Goal: Information Seeking & Learning: Learn about a topic

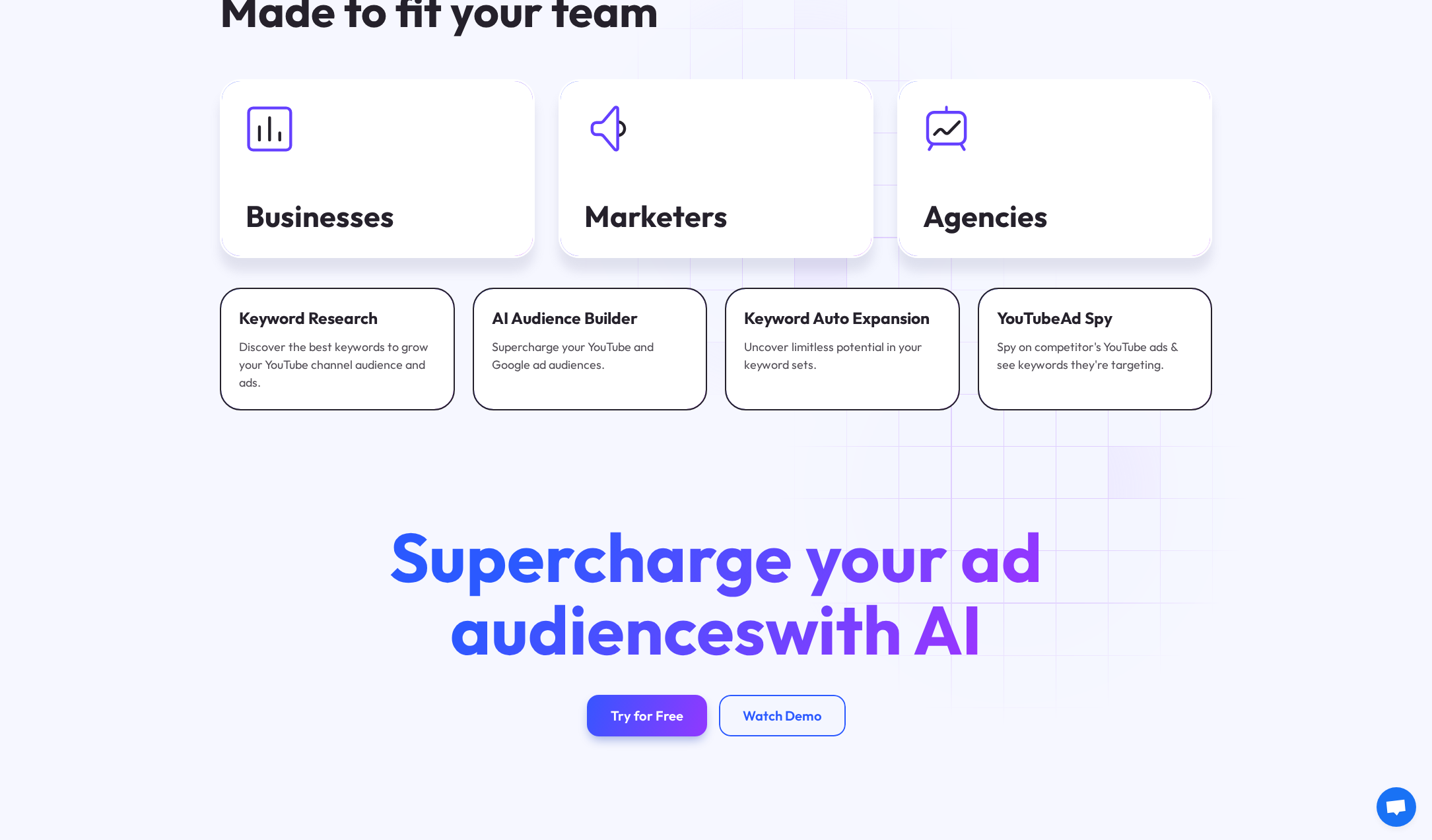
scroll to position [4983, 0]
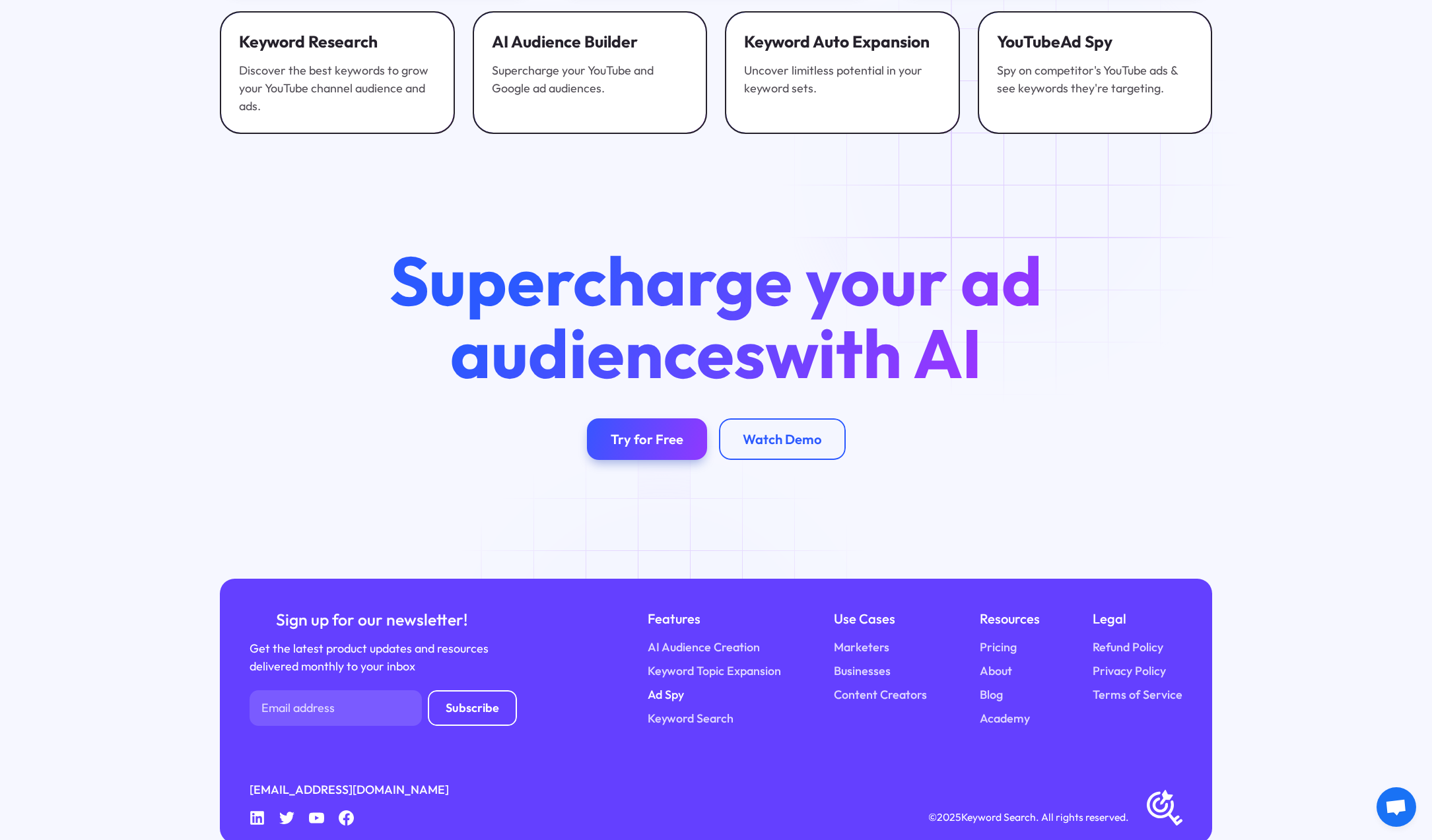
click at [663, 686] on link "Ad Spy" at bounding box center [666, 695] width 36 height 18
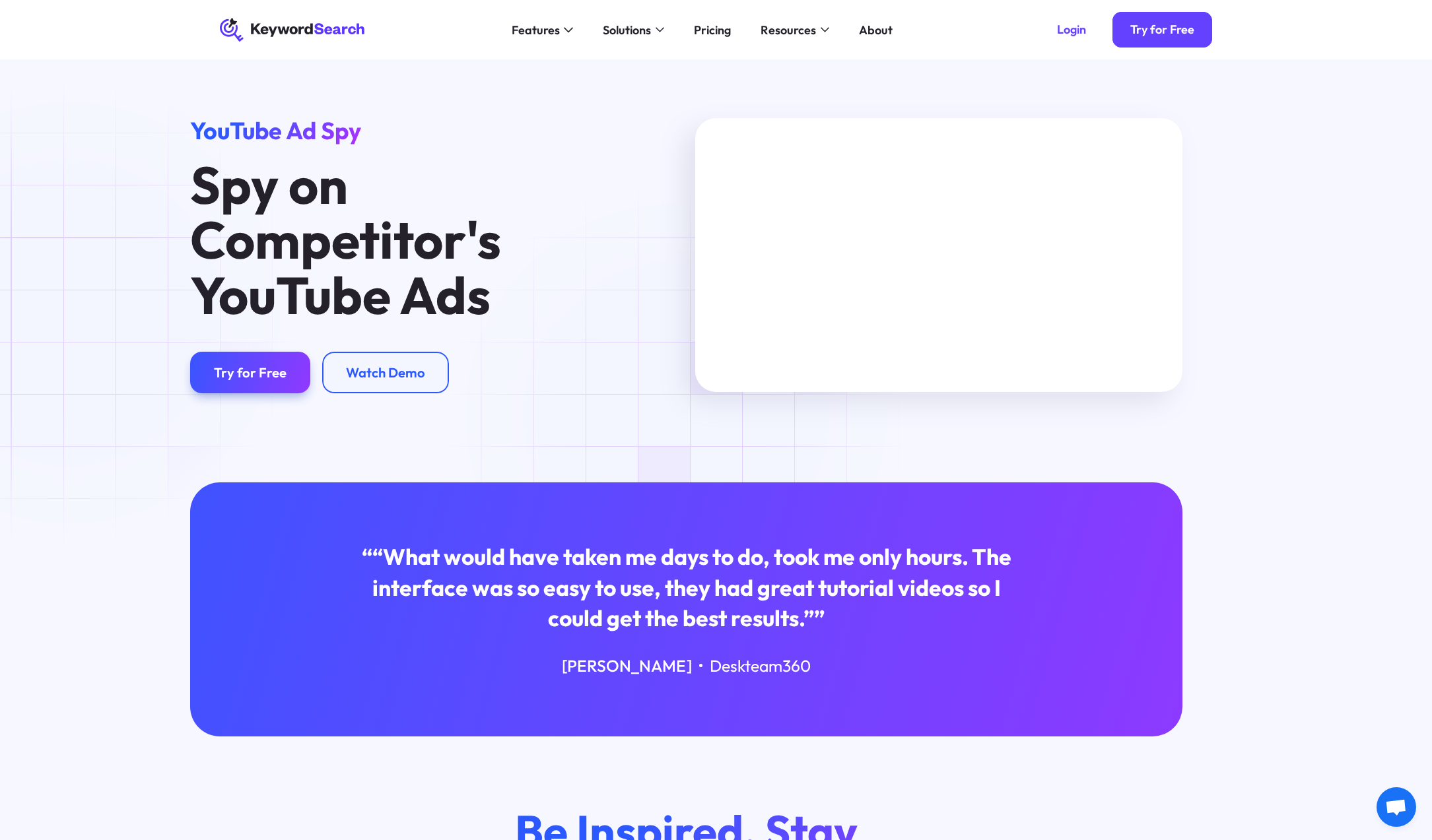
scroll to position [0, 30]
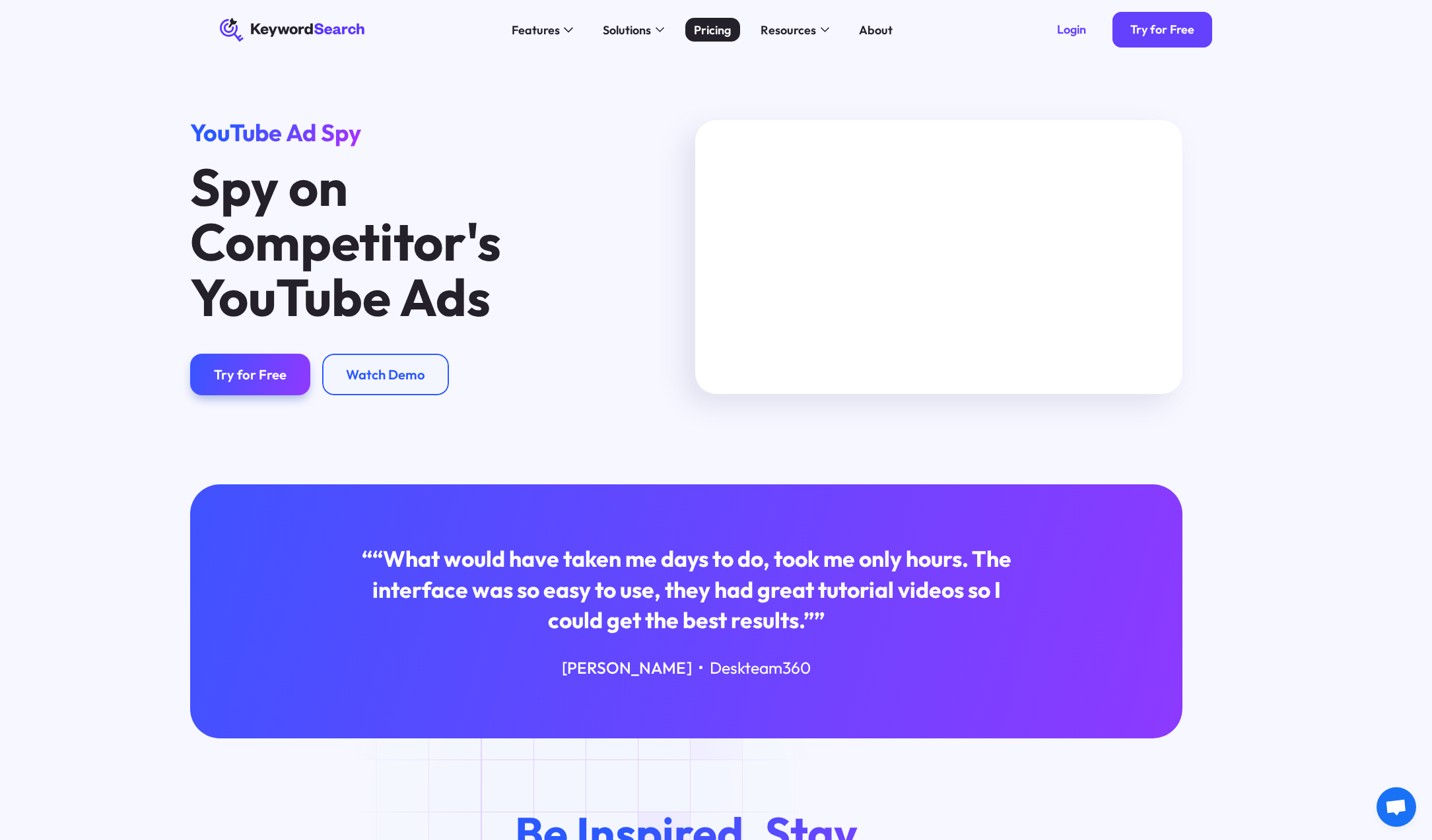
click at [715, 27] on div "Pricing" at bounding box center [712, 30] width 37 height 18
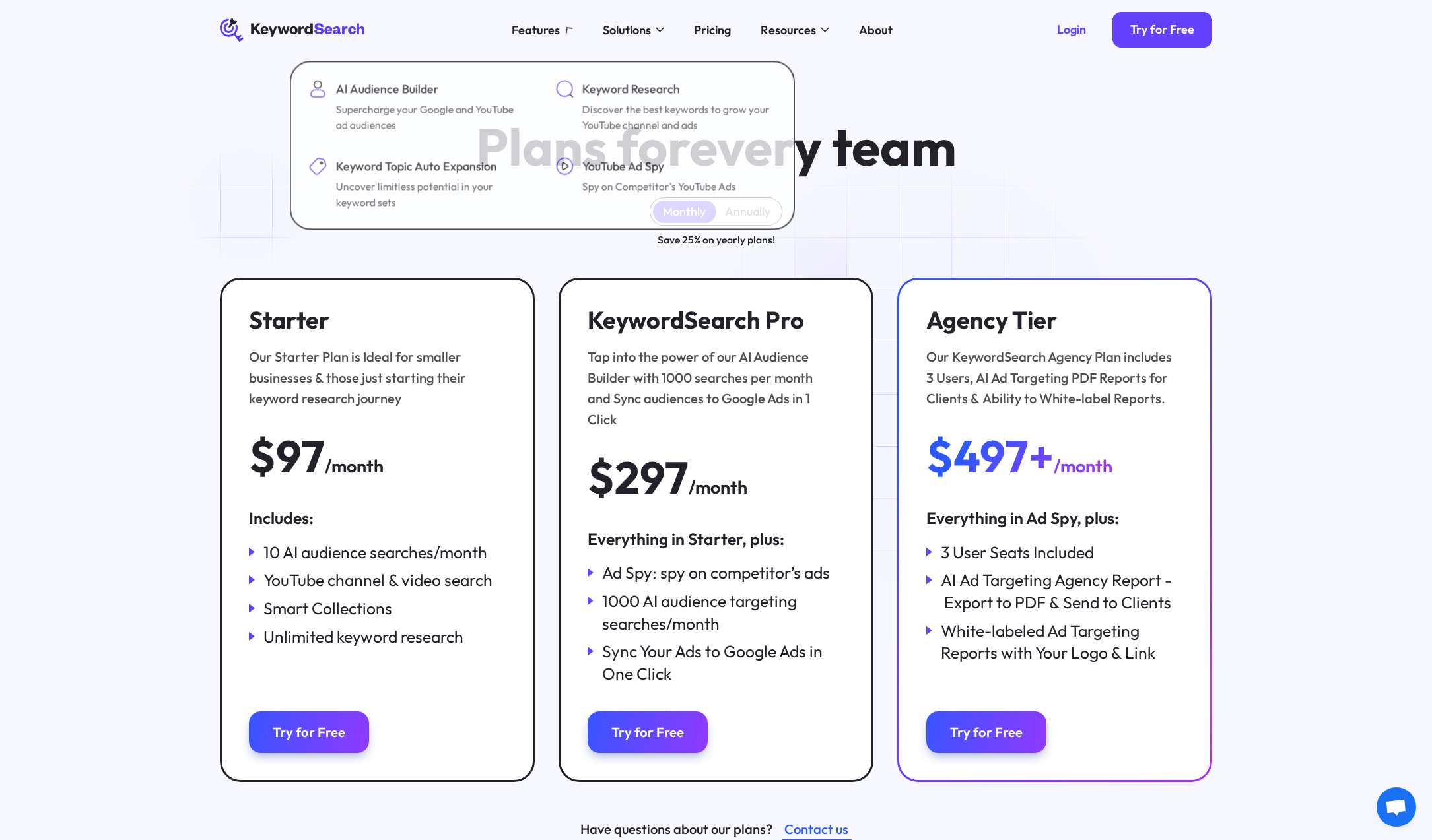
click at [203, 241] on div "Monthly Annually Save 25% on yearly plans! Starter Our Starter Plan is Ideal fo…" at bounding box center [716, 519] width 1040 height 643
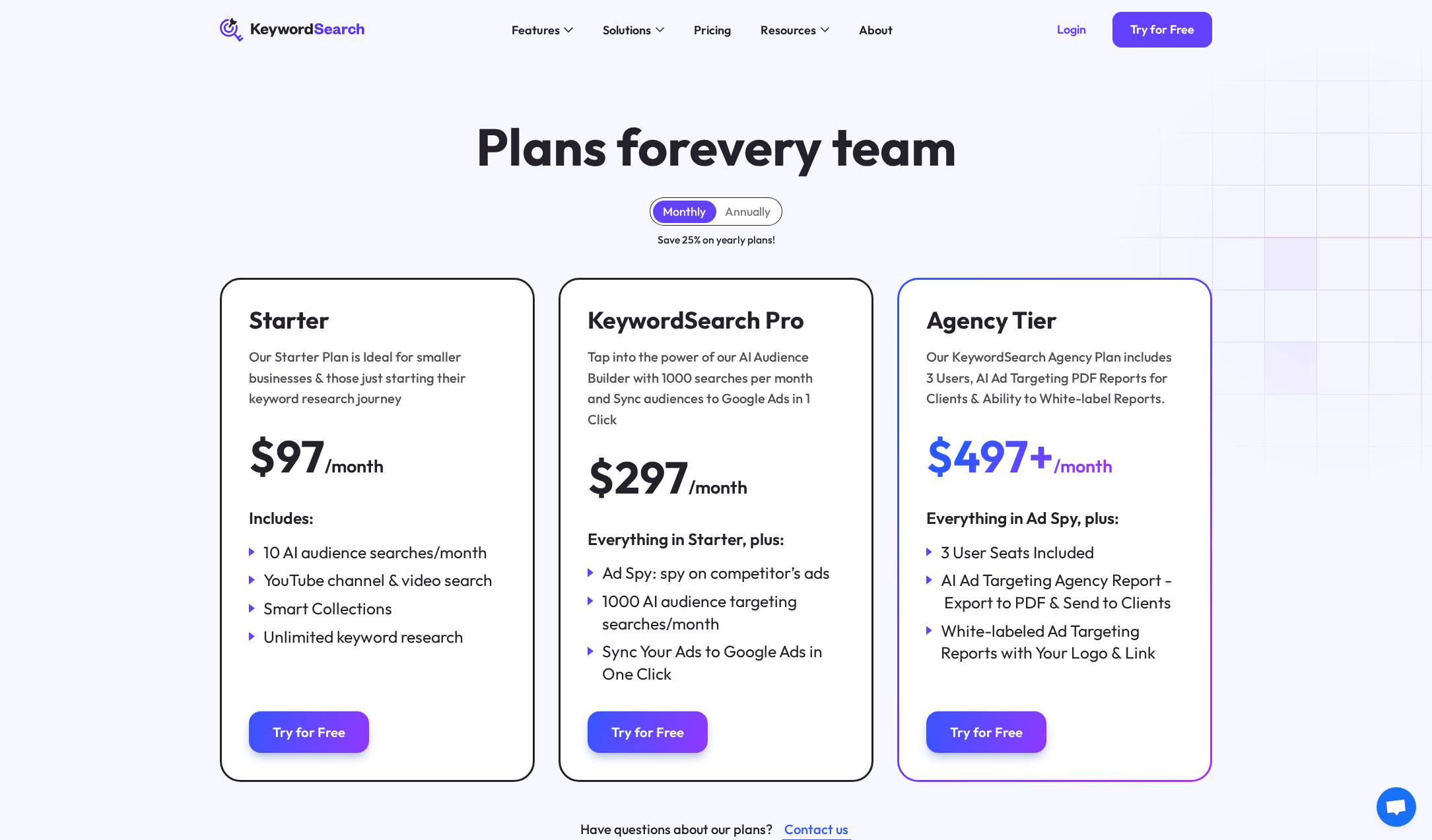
click at [276, 39] on icon "KeywordSearch" at bounding box center [292, 30] width 146 height 23
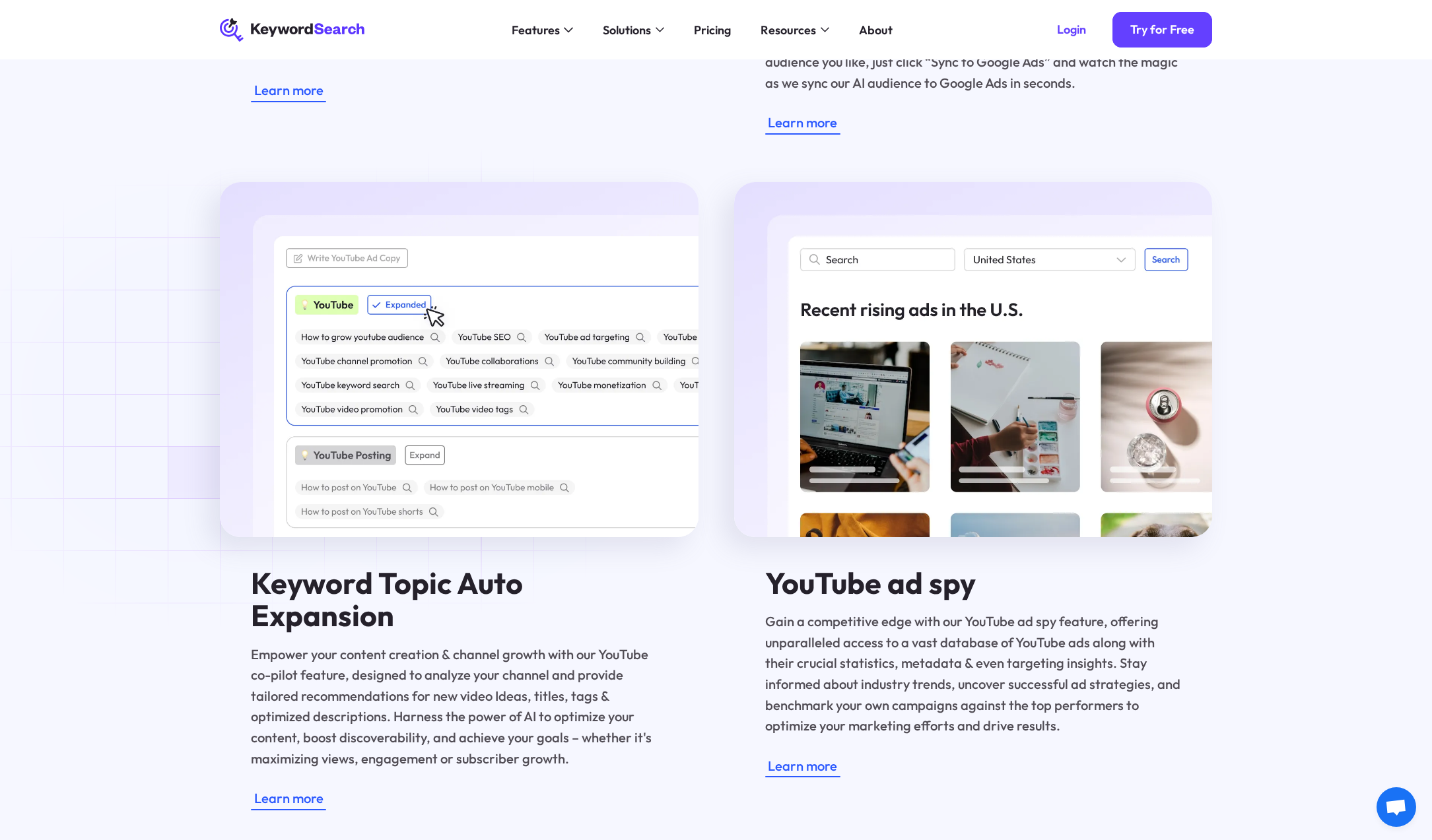
scroll to position [2450, 0]
